Goal: Check status: Check status

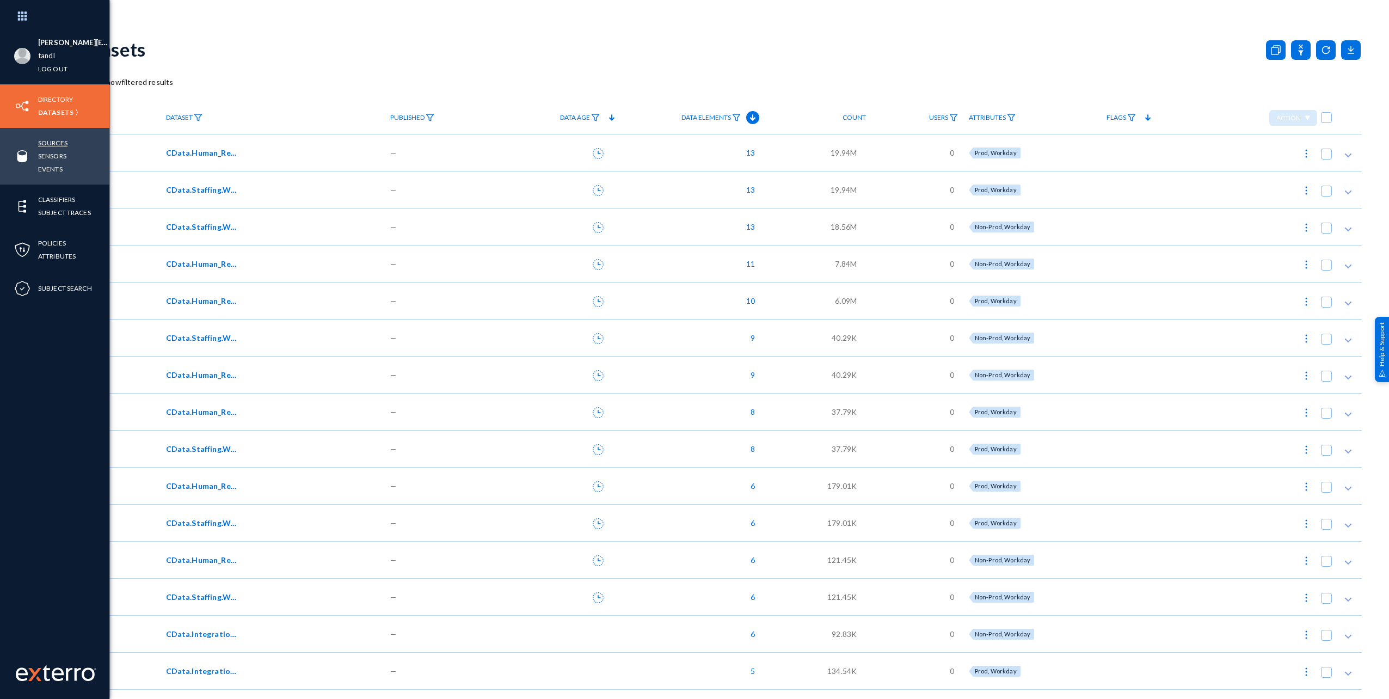
click at [48, 144] on link "Sources" at bounding box center [52, 143] width 29 height 13
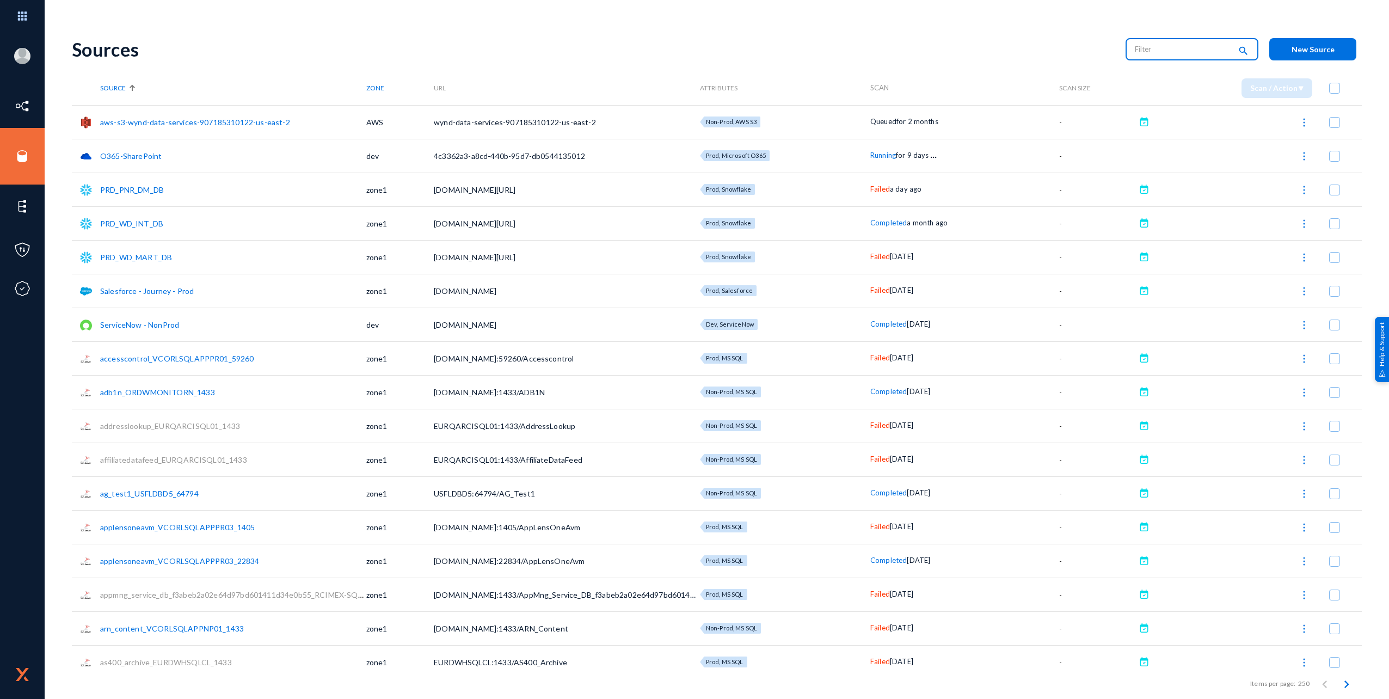
click at [1171, 53] on input "text" at bounding box center [1183, 49] width 96 height 16
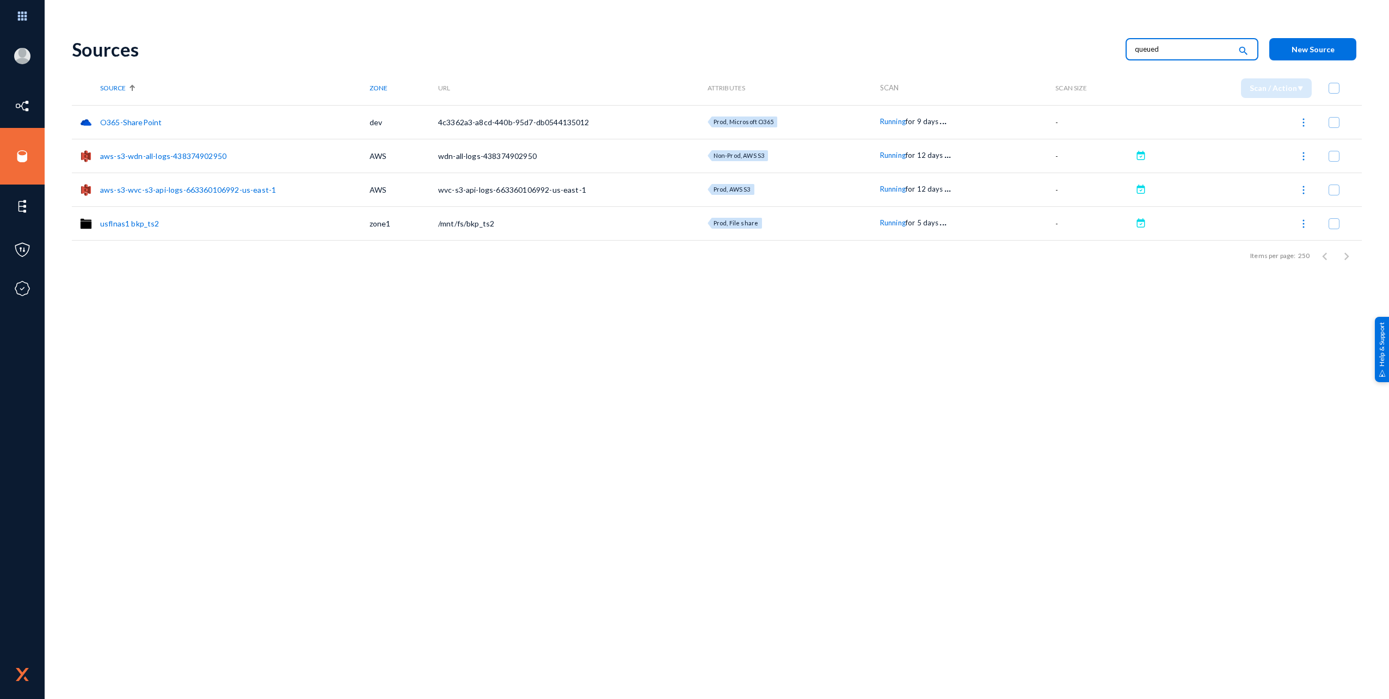
type input "queued"
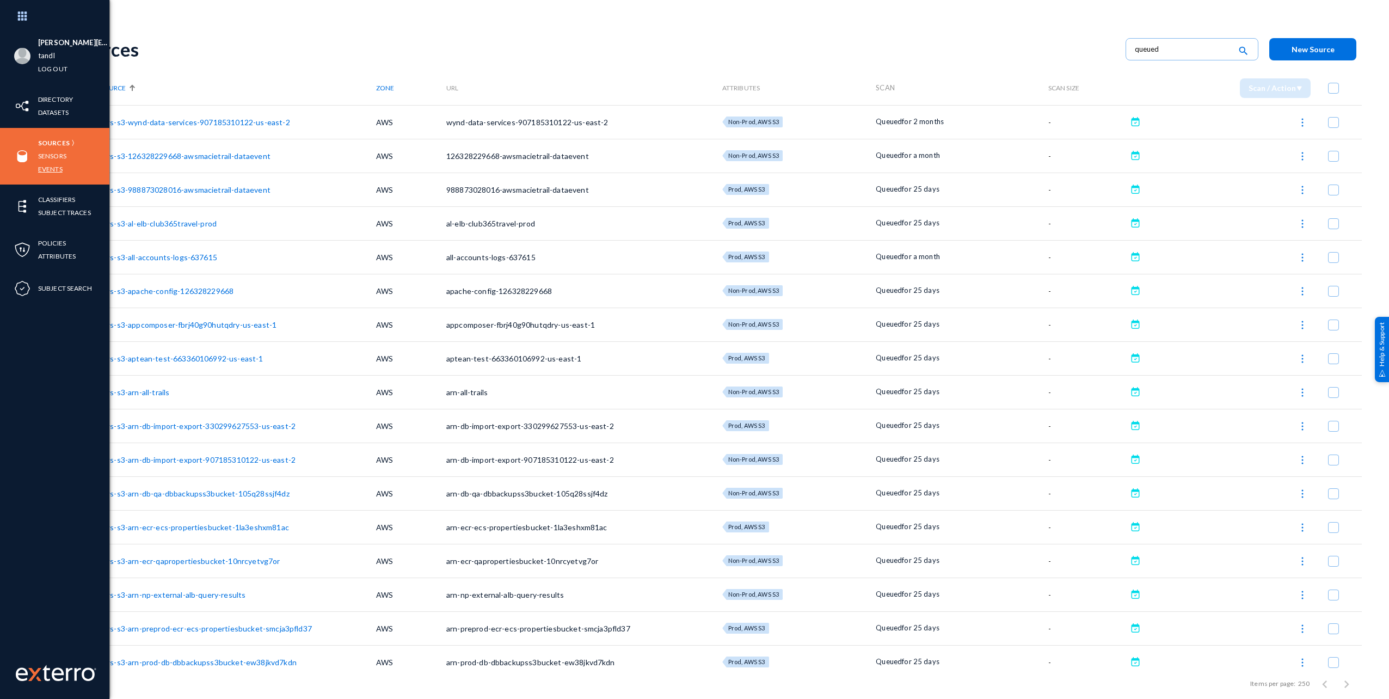
click at [47, 171] on link "Events" at bounding box center [50, 169] width 24 height 13
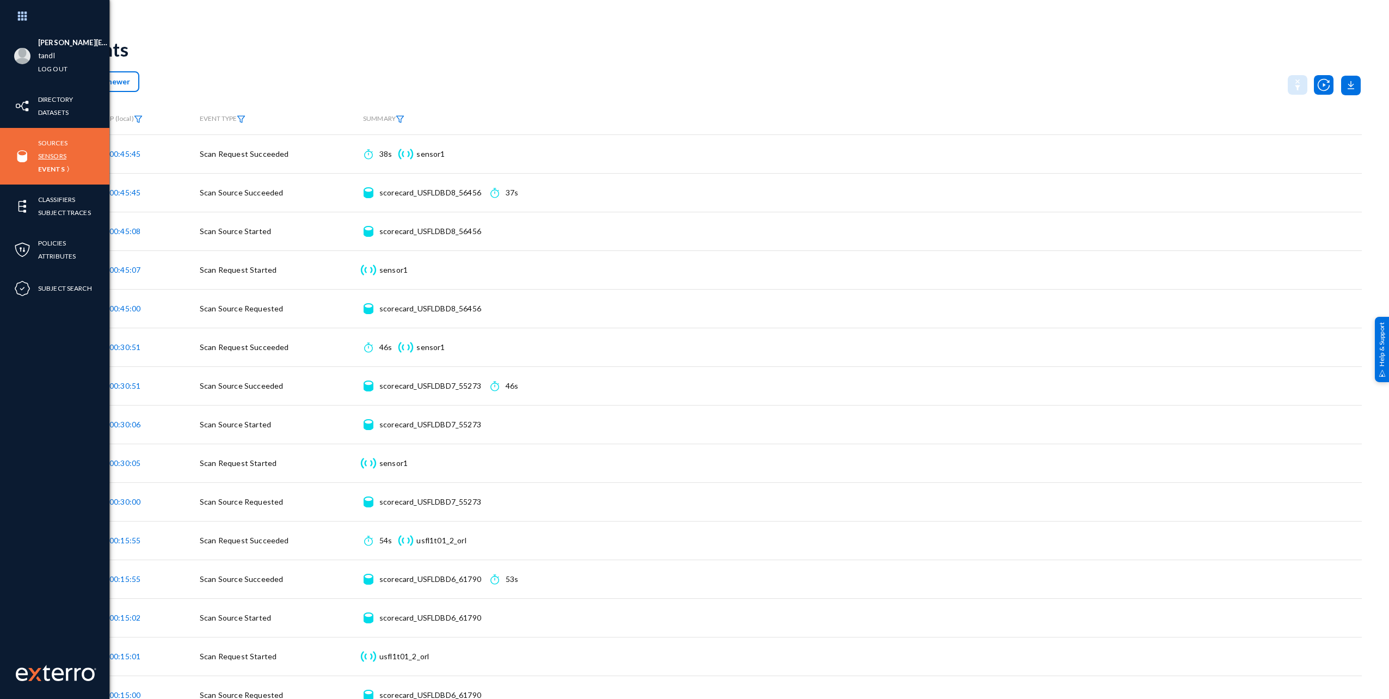
click at [48, 158] on link "Sensors" at bounding box center [52, 156] width 28 height 13
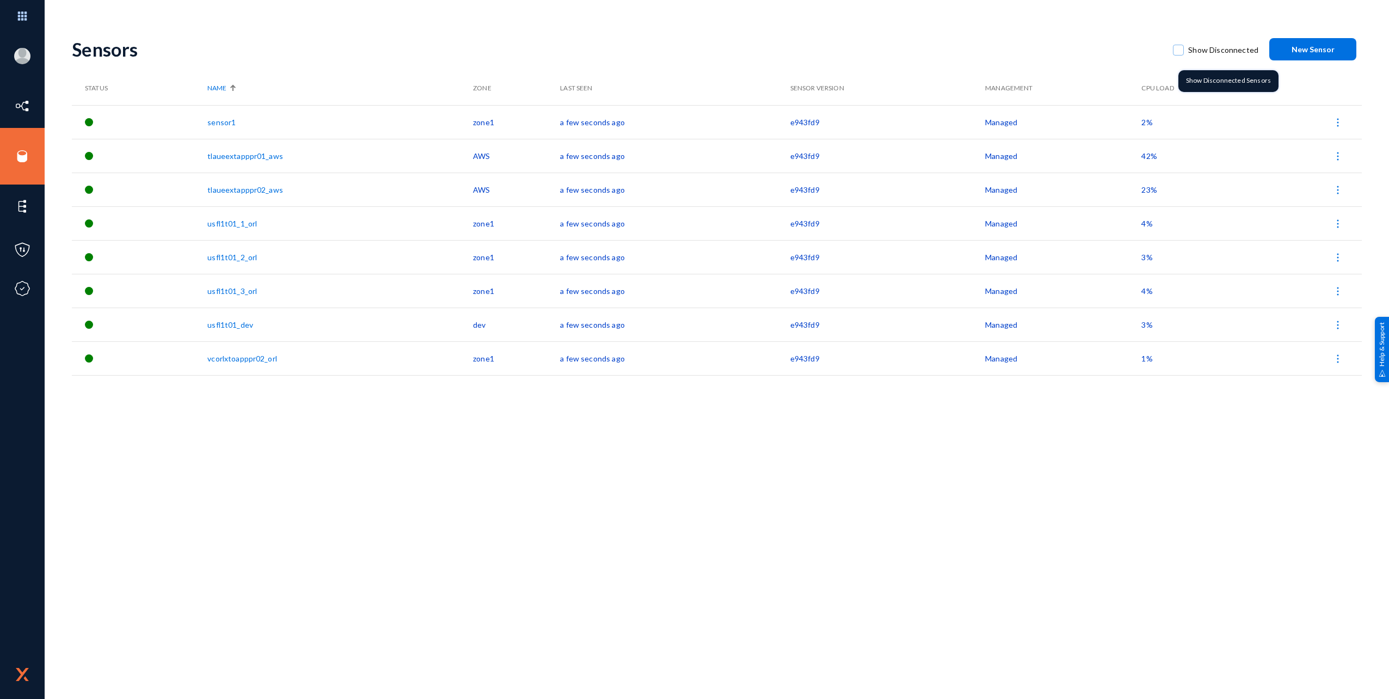
click at [1180, 48] on span at bounding box center [1178, 50] width 11 height 11
click at [1179, 55] on input "Show Disconnected" at bounding box center [1178, 55] width 1 height 1
checkbox input "true"
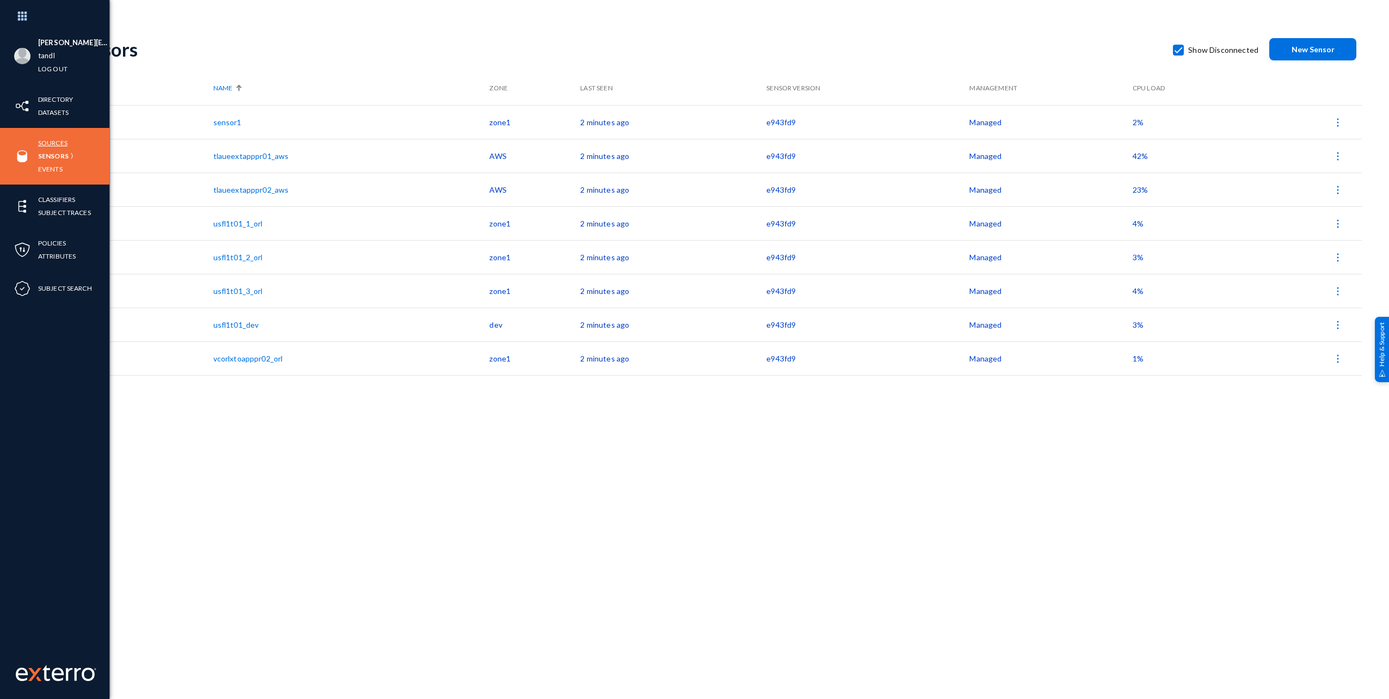
click at [58, 148] on link "Sources" at bounding box center [52, 143] width 29 height 13
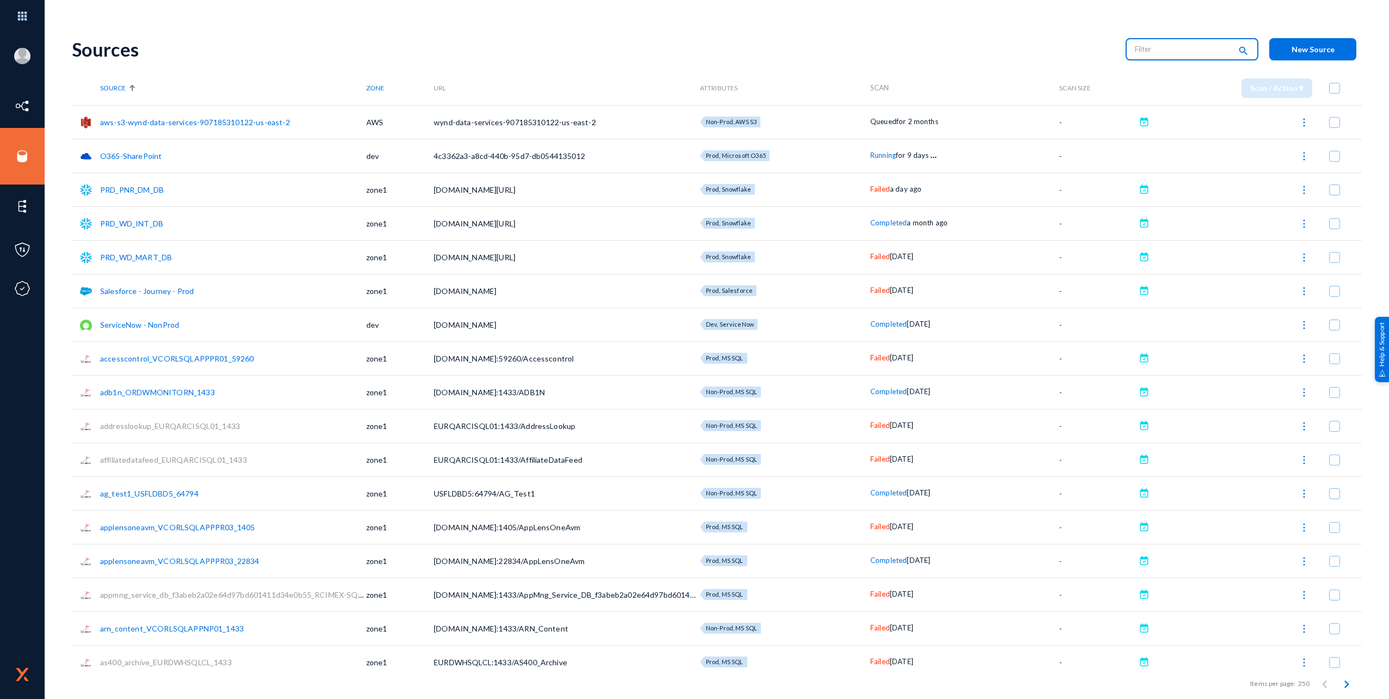
click at [1154, 51] on input "text" at bounding box center [1183, 49] width 96 height 16
type input "Failed"
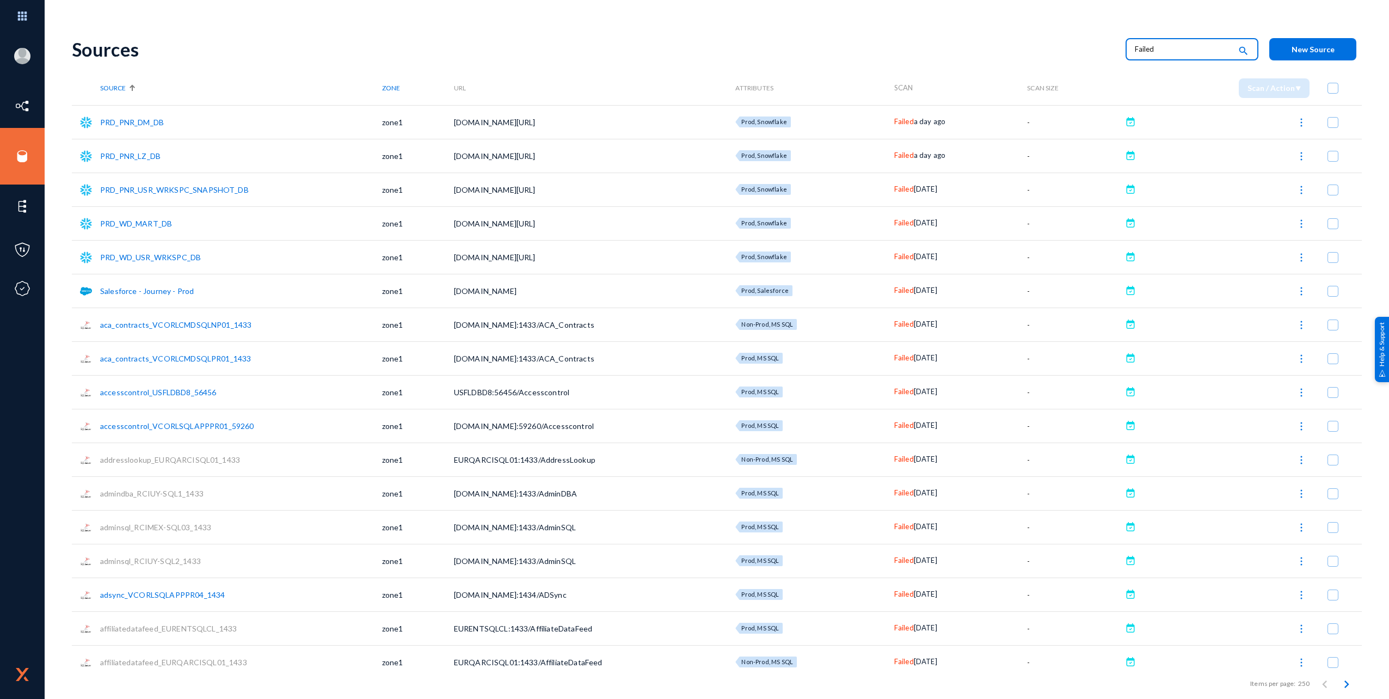
click at [894, 288] on span "Failed" at bounding box center [904, 290] width 20 height 9
click at [1208, 297] on div at bounding box center [694, 349] width 1389 height 699
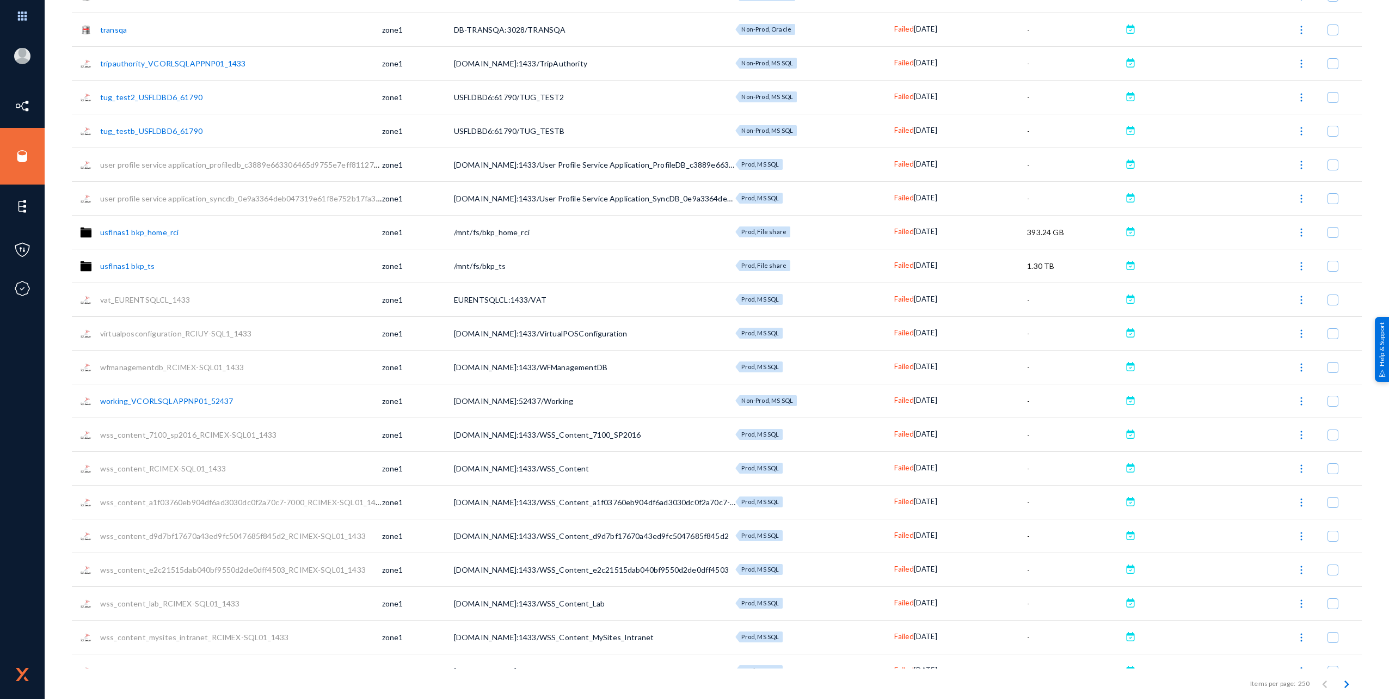
scroll to position [7873, 0]
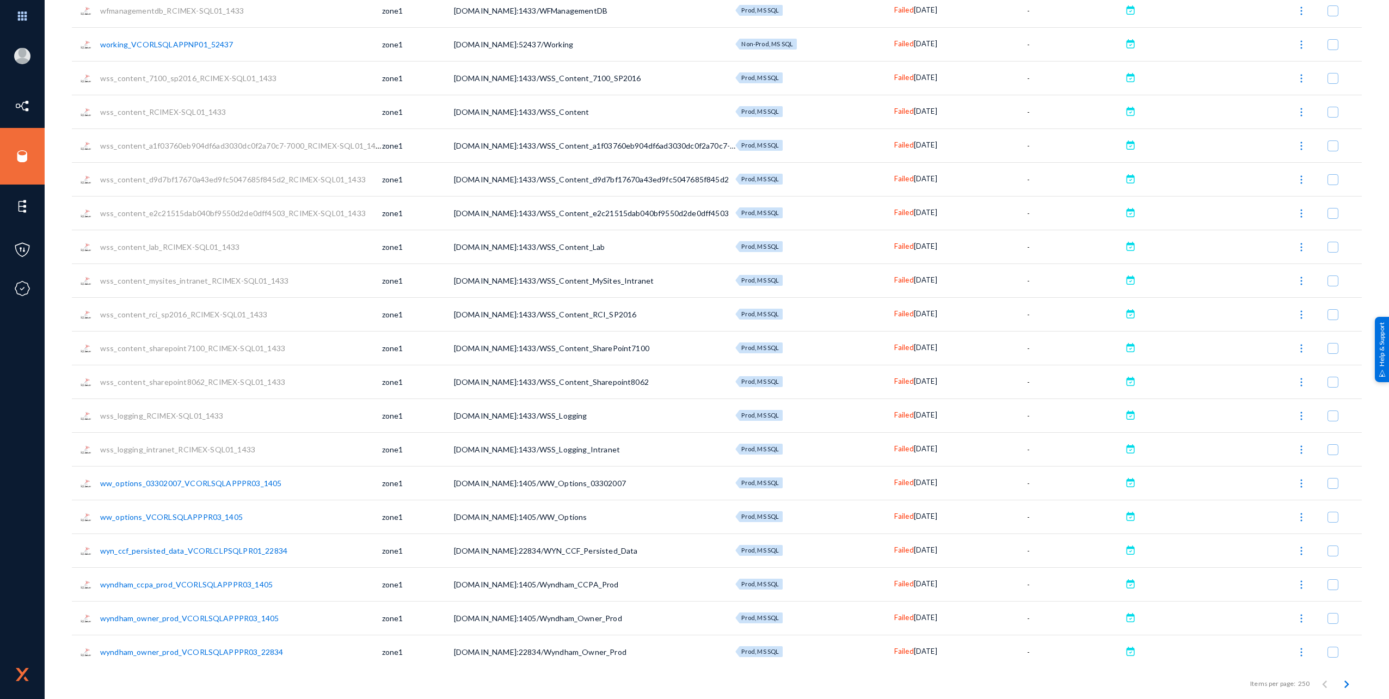
click at [894, 484] on span "Failed" at bounding box center [904, 482] width 20 height 9
click at [1355, 501] on div at bounding box center [694, 349] width 1389 height 699
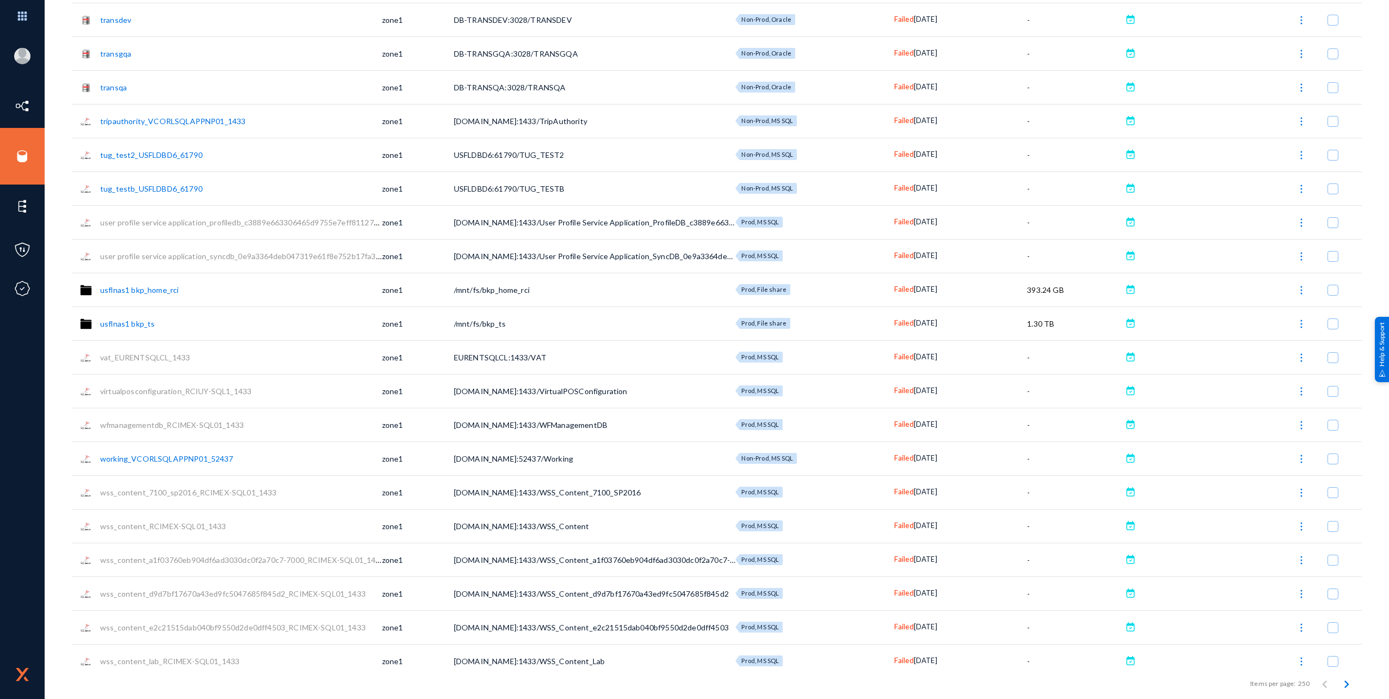
scroll to position [7438, 0]
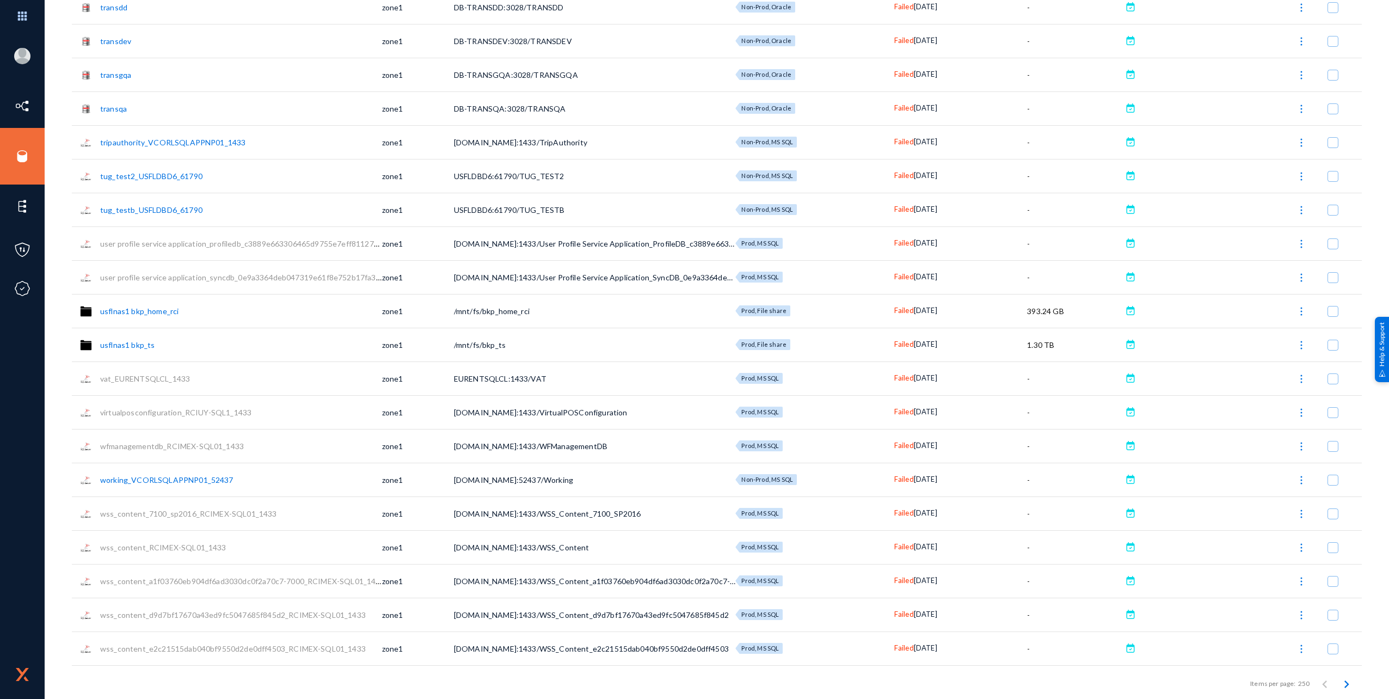
click at [894, 312] on span "Failed" at bounding box center [904, 310] width 20 height 9
click at [882, 336] on div at bounding box center [694, 349] width 1389 height 699
click at [894, 348] on span "Failed" at bounding box center [904, 344] width 20 height 9
click at [50, 425] on div at bounding box center [694, 349] width 1389 height 699
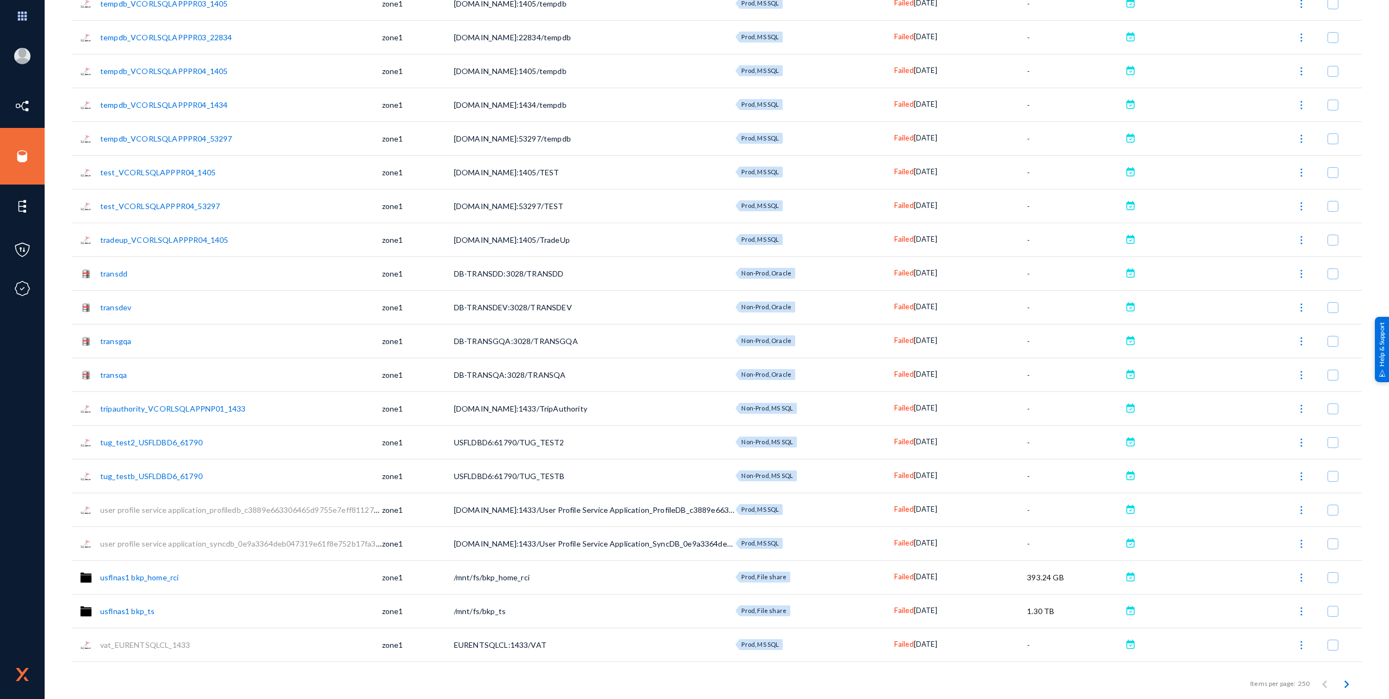
scroll to position [7166, 0]
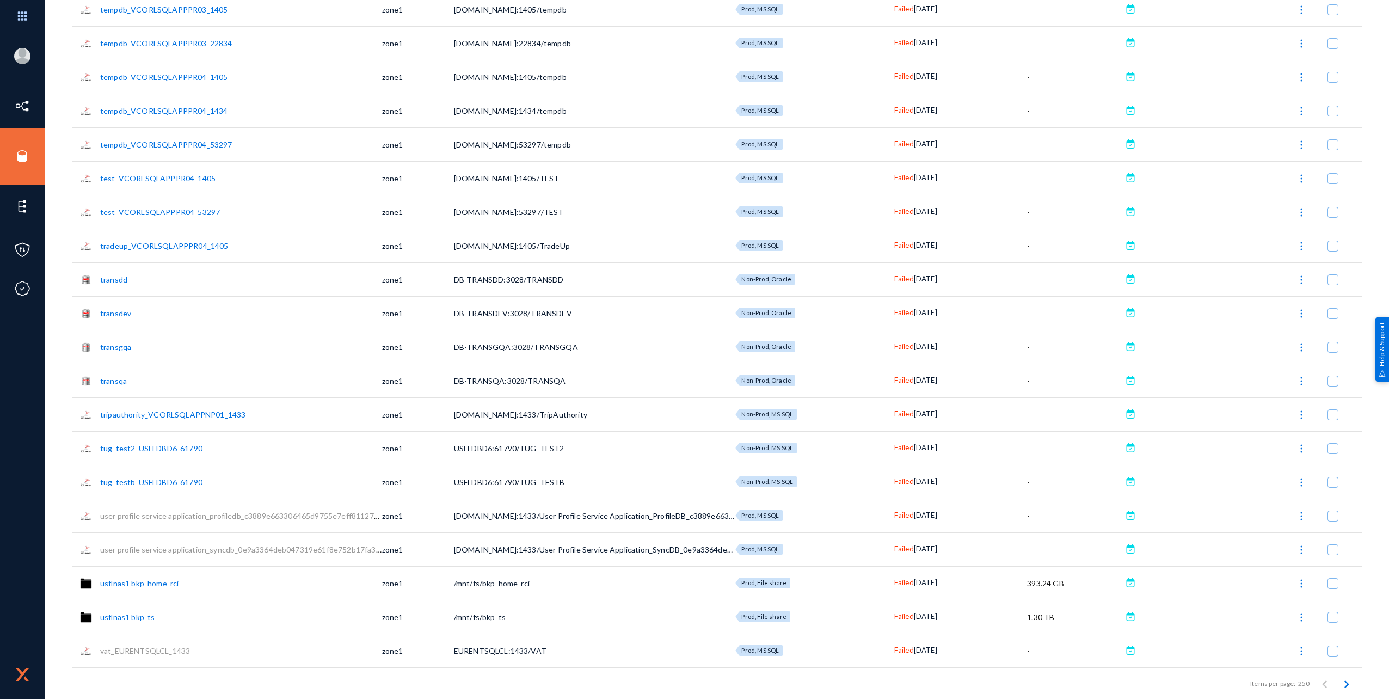
click at [894, 348] on span "Failed" at bounding box center [904, 346] width 20 height 9
click at [23, 159] on div at bounding box center [694, 349] width 1389 height 699
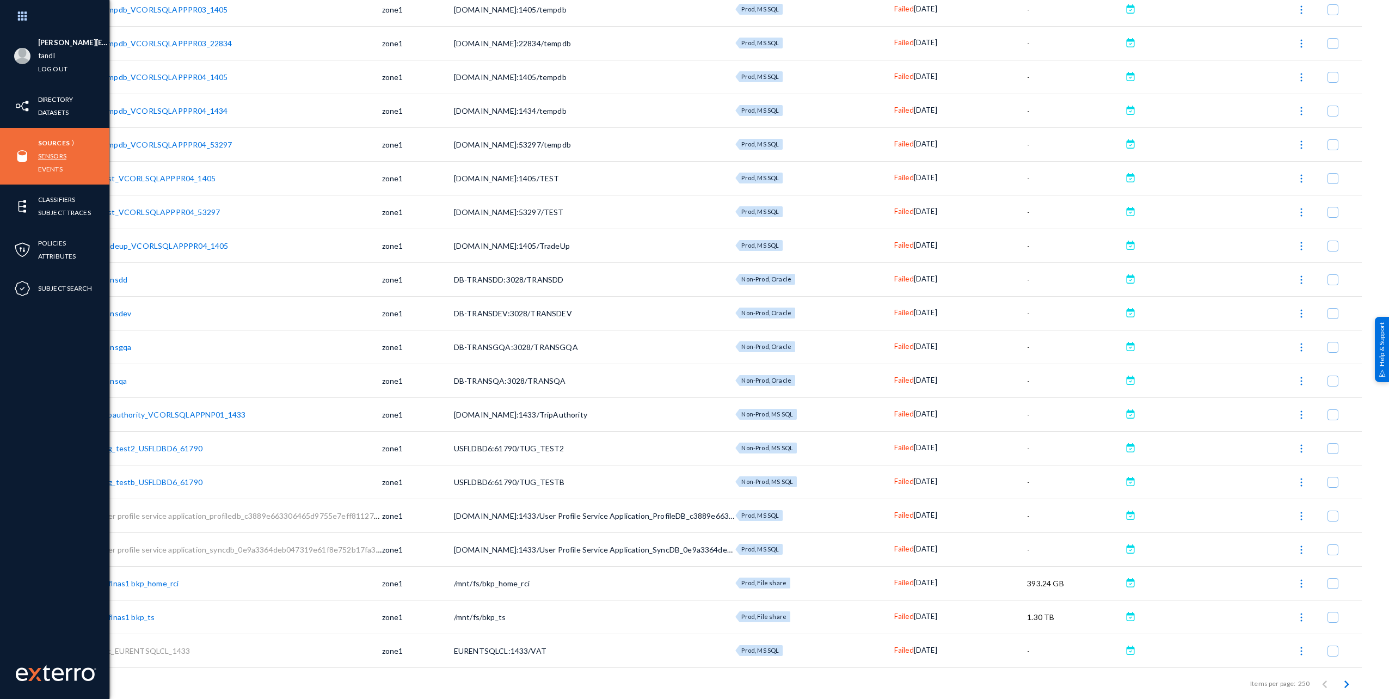
click at [52, 154] on link "Sensors" at bounding box center [52, 156] width 28 height 13
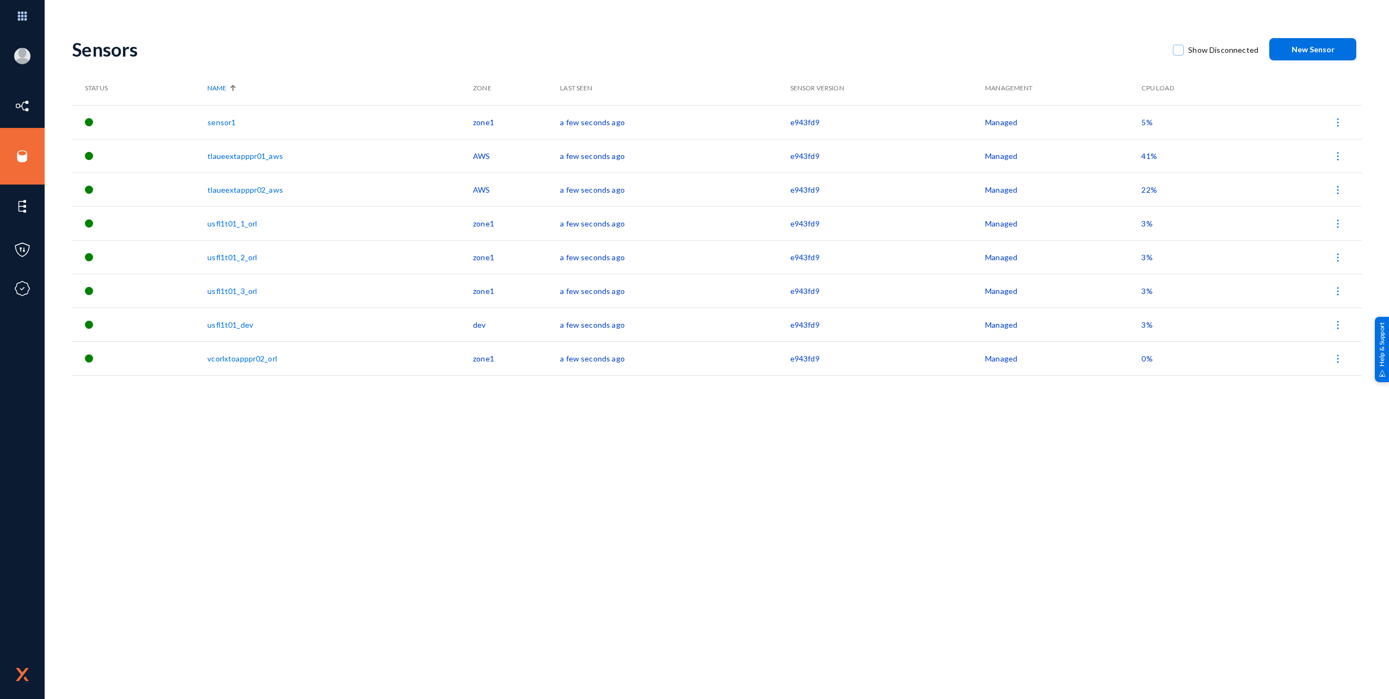
click at [451, 57] on div "Sensors" at bounding box center [617, 49] width 1090 height 22
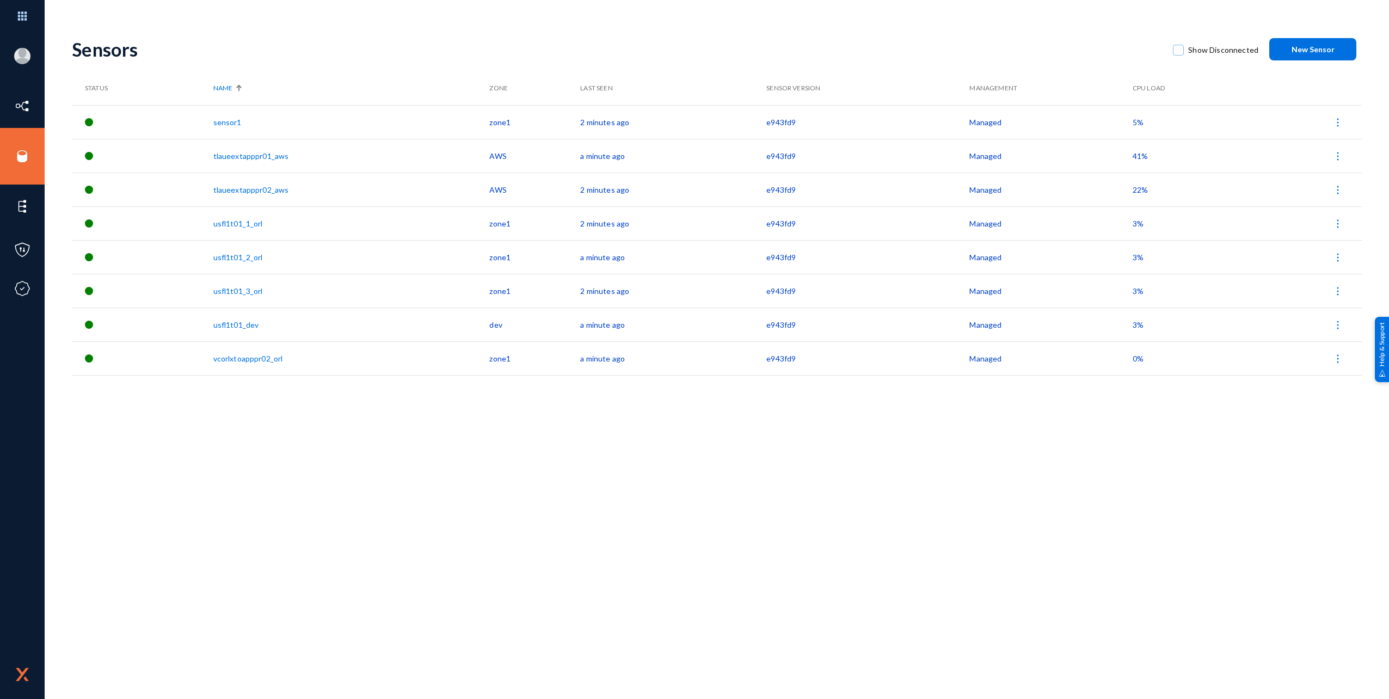
click at [482, 472] on div "Sensors Show Disconnected New Sensor Status Name Zone Last Seen Sensor Version …" at bounding box center [717, 363] width 1290 height 672
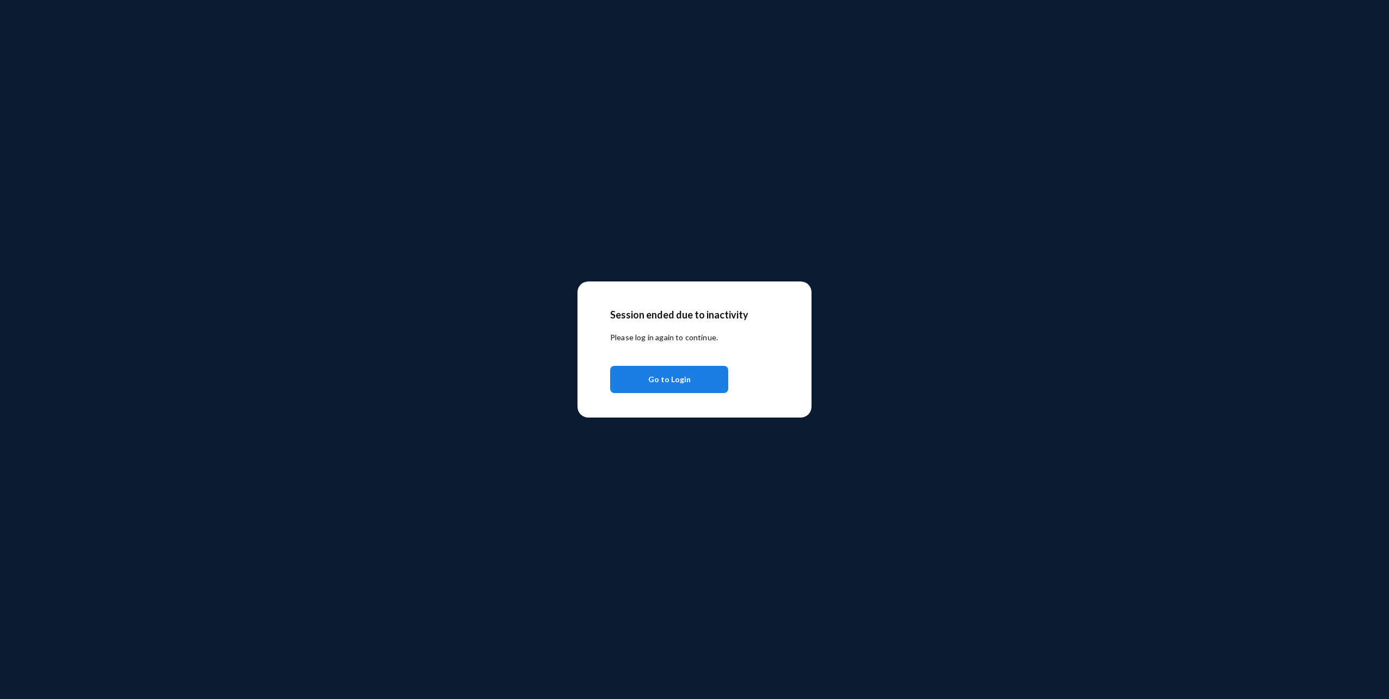
click at [647, 376] on button "Go to Login" at bounding box center [669, 379] width 118 height 27
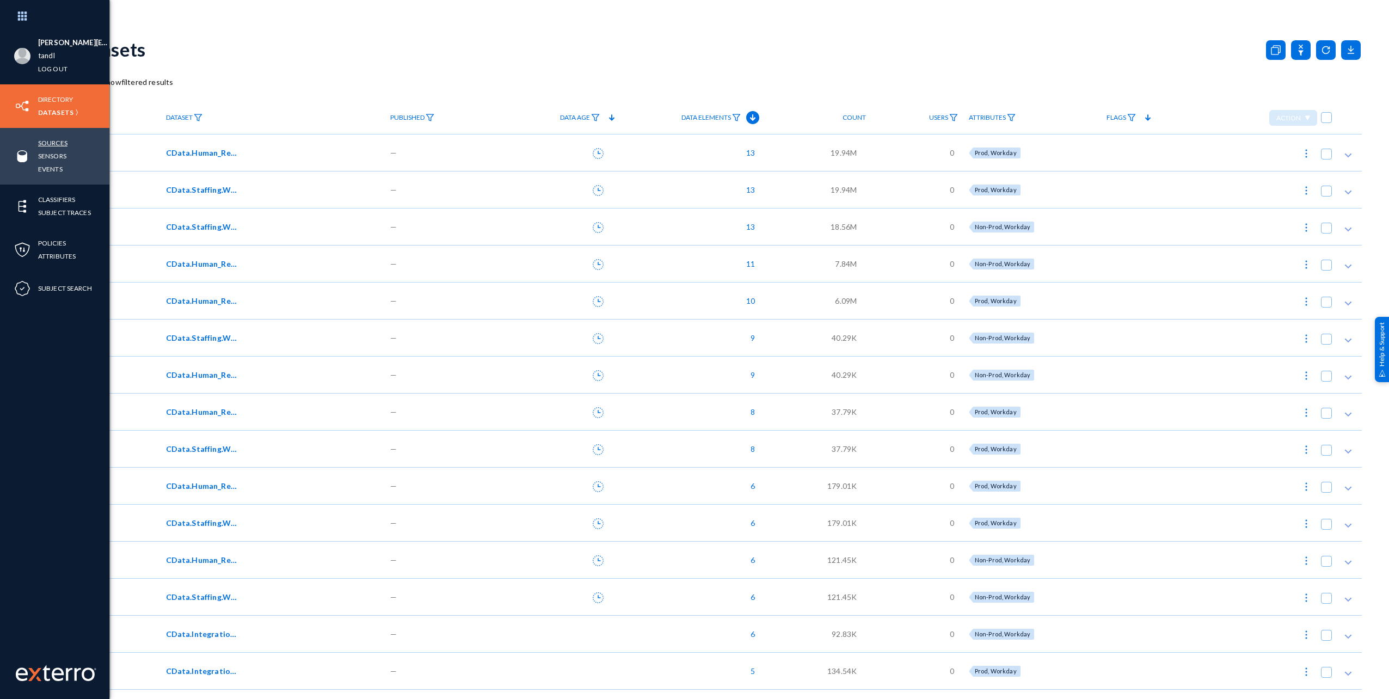
drag, startPoint x: 61, startPoint y: 144, endPoint x: 67, endPoint y: 142, distance: 6.6
click at [61, 144] on link "Sources" at bounding box center [52, 143] width 29 height 13
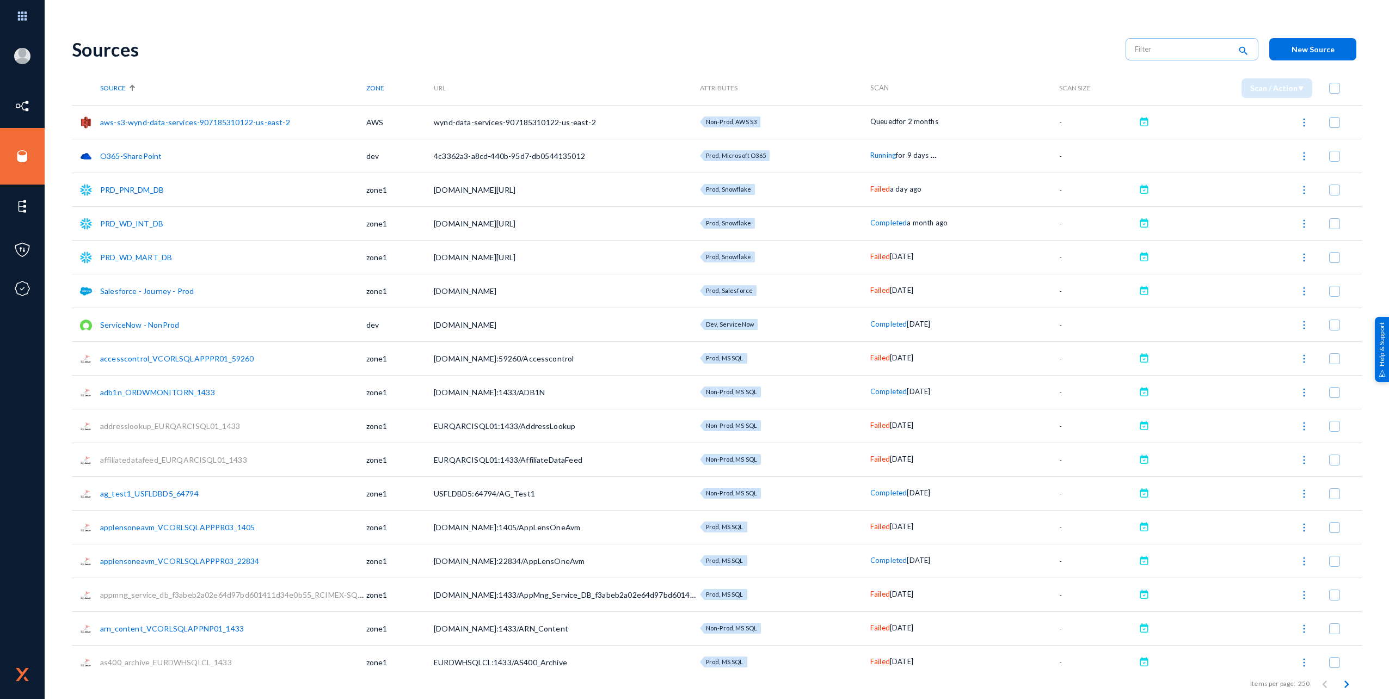
click at [424, 17] on div "Benjamin.Orensky@travelandleisure.com tandl Log out Directory Datasets Sources …" at bounding box center [694, 349] width 1389 height 699
click at [1163, 51] on input "text" at bounding box center [1183, 49] width 96 height 16
click at [273, 41] on div "Sources" at bounding box center [593, 49] width 1043 height 22
click at [1138, 53] on input "text" at bounding box center [1183, 49] width 96 height 16
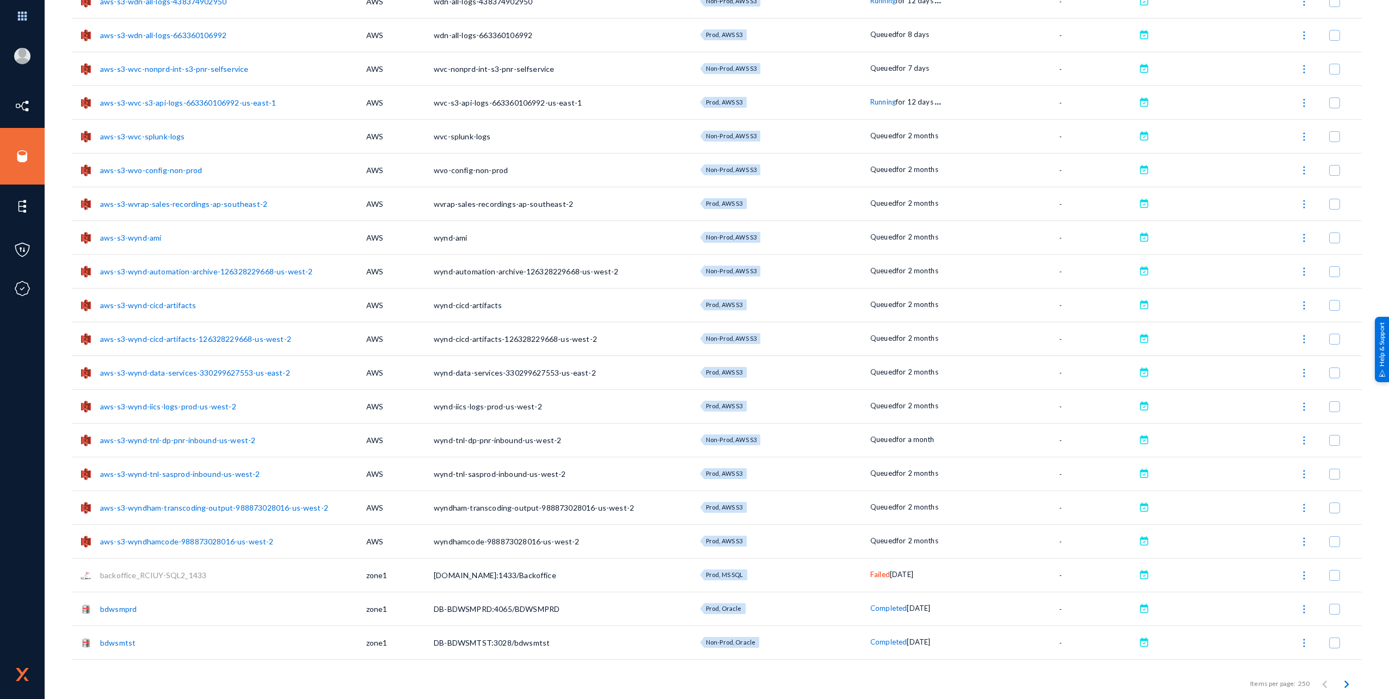
scroll to position [3429, 0]
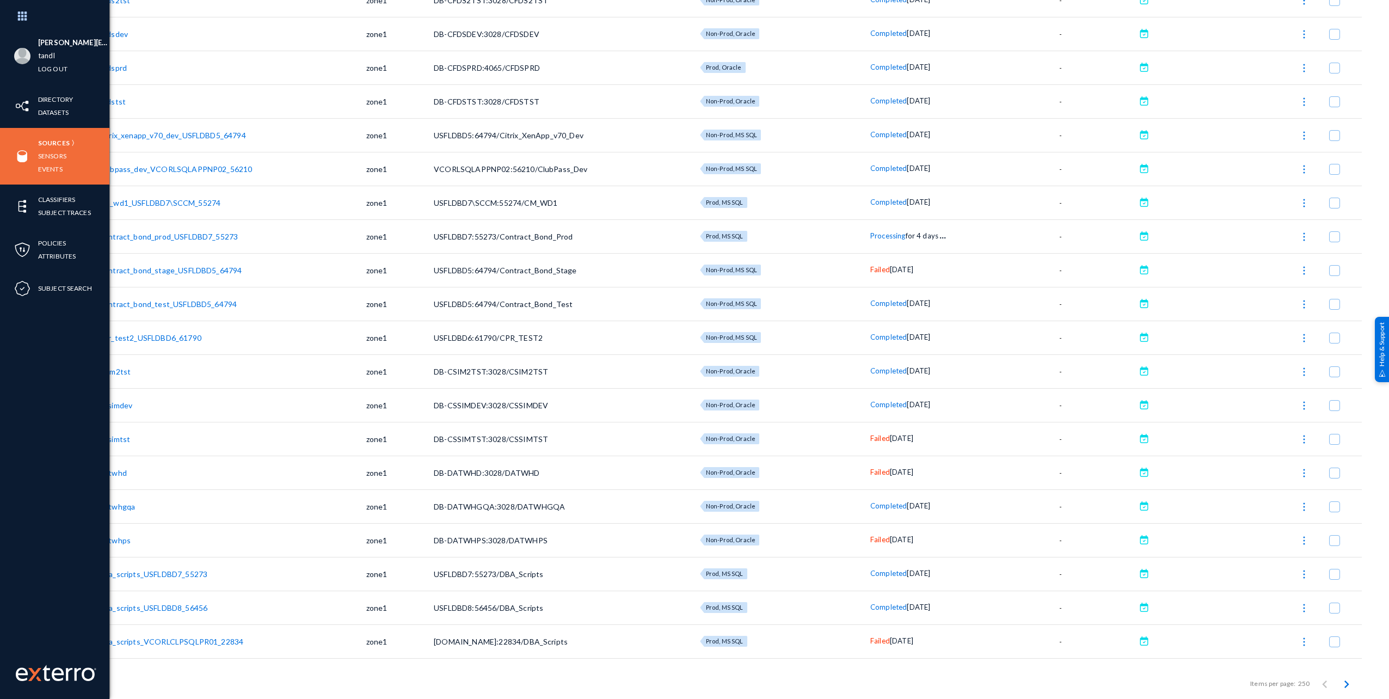
click at [53, 345] on div "Benjamin.Orensky@travelandleisure.com tandl Log out Directory Datasets Sources …" at bounding box center [54, 349] width 109 height 699
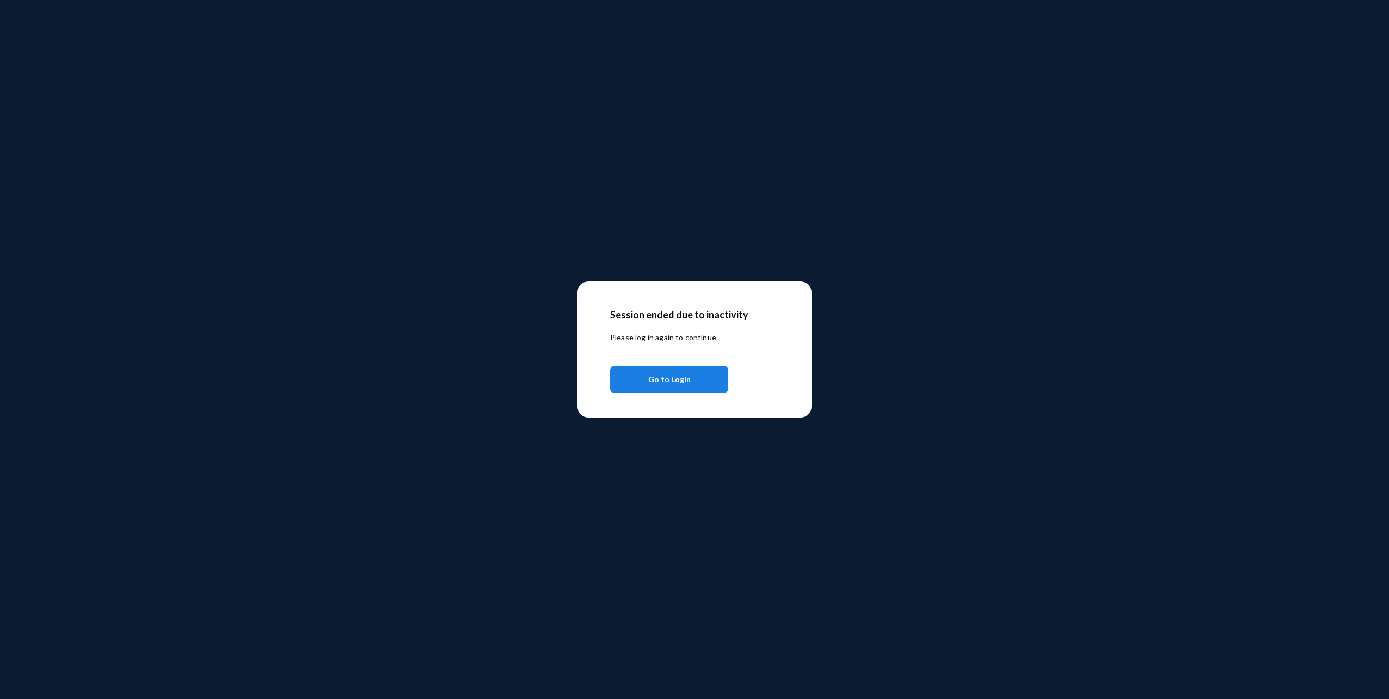
click at [660, 378] on span "Go to Login" at bounding box center [669, 380] width 42 height 20
